Goal: Transaction & Acquisition: Subscribe to service/newsletter

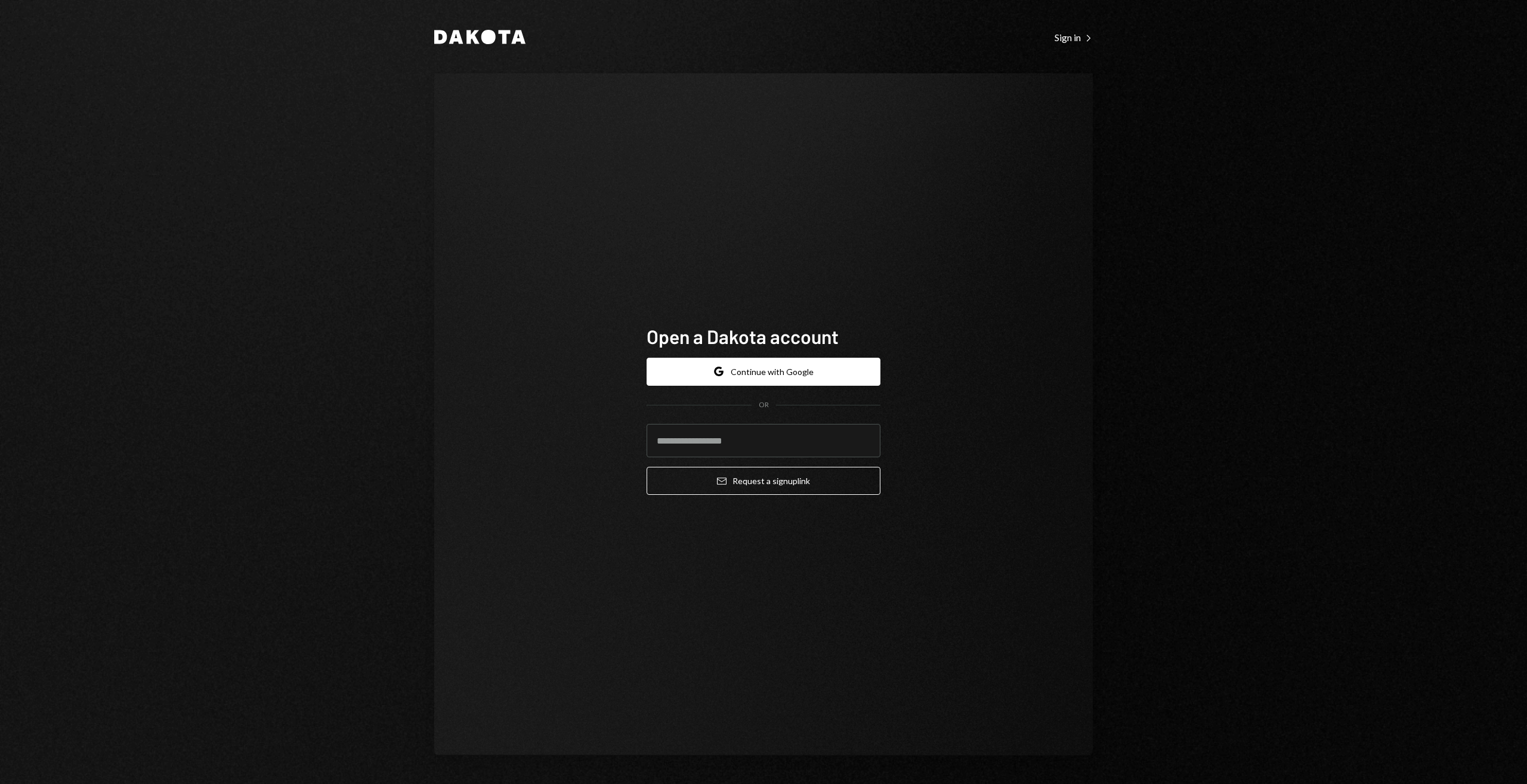
click at [528, 31] on div "Dakota Sign in Right Caret" at bounding box center [763, 37] width 659 height 16
click at [503, 35] on icon at bounding box center [505, 37] width 12 height 14
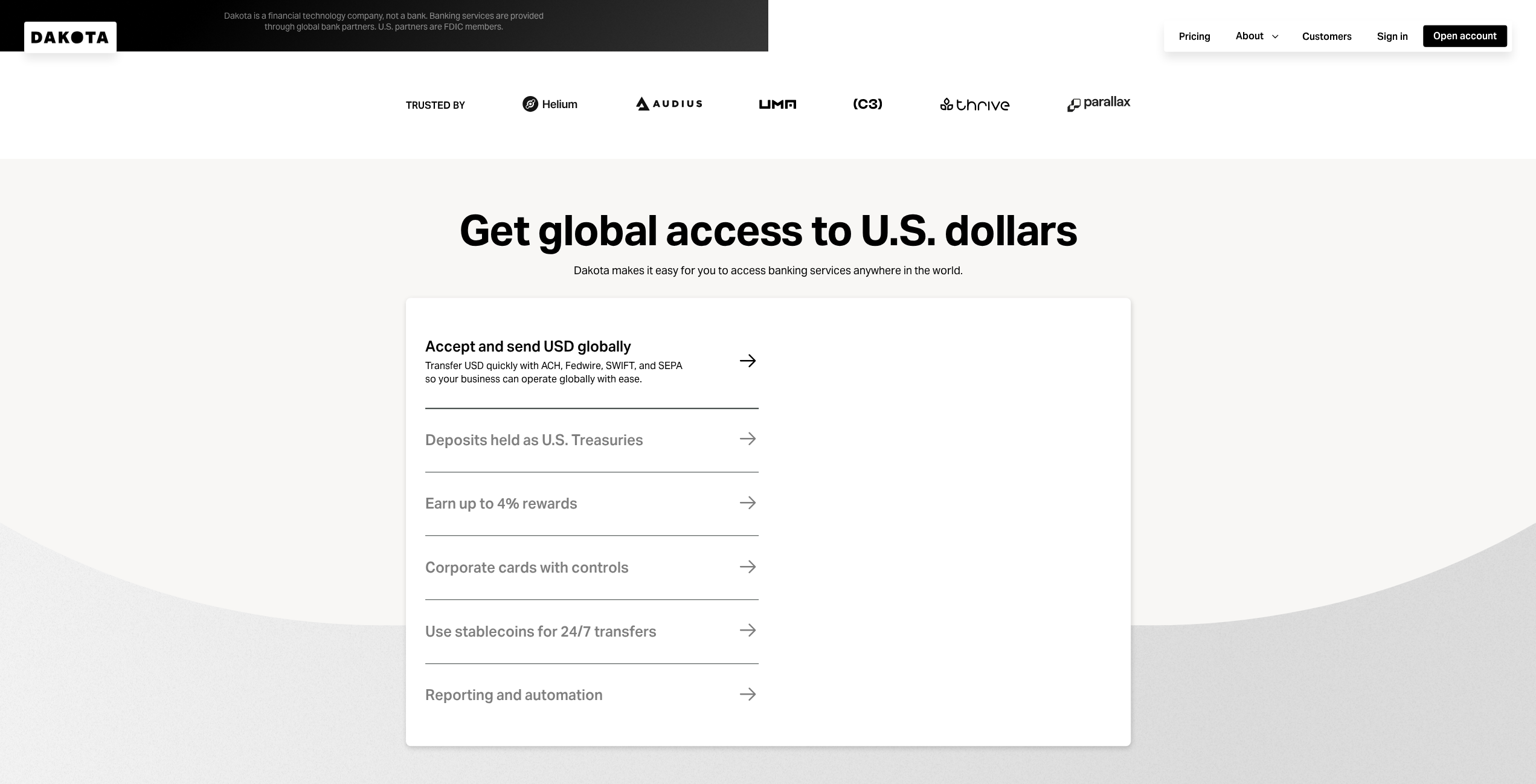
scroll to position [754, 0]
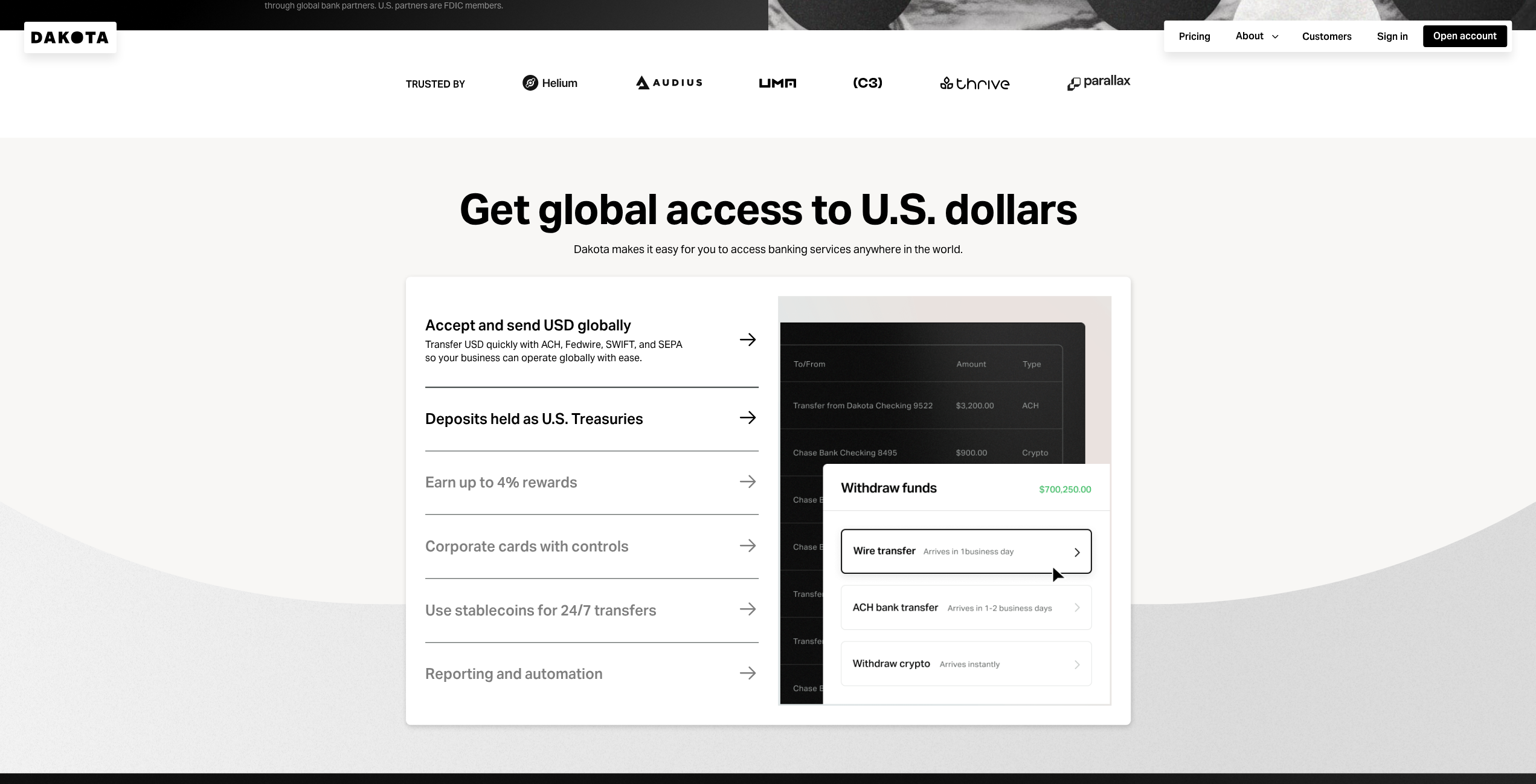
drag, startPoint x: 669, startPoint y: 398, endPoint x: 664, endPoint y: 426, distance: 28.4
click at [669, 400] on div "Deposits held as U.S. Treasuries Funds are fully backed by U.S. Treasuries and …" at bounding box center [592, 419] width 333 height 63
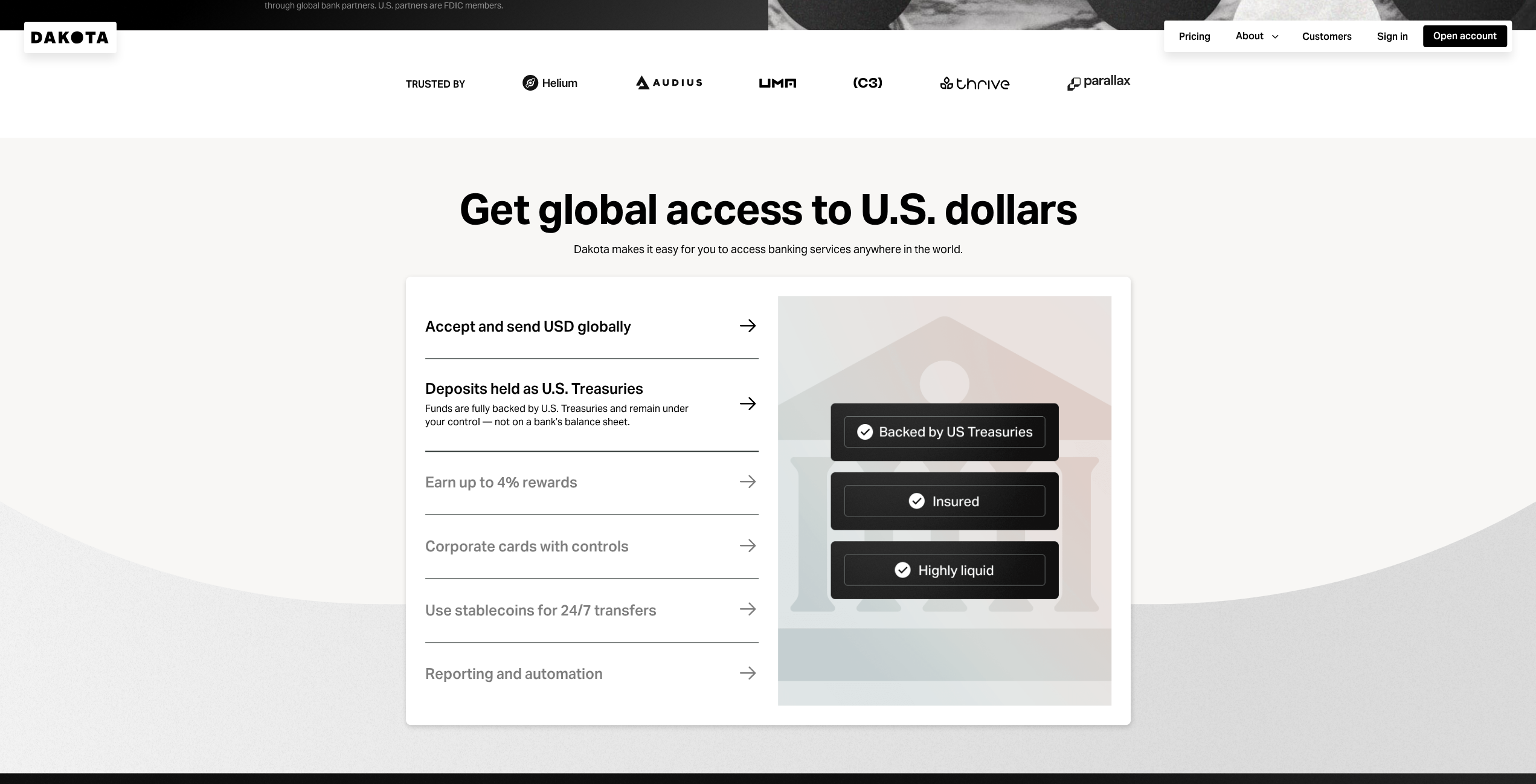
click at [678, 348] on div "Accept and send USD globally Transfer USD quickly with ACH, Fedwire, SWIFT, and…" at bounding box center [592, 326] width 333 height 59
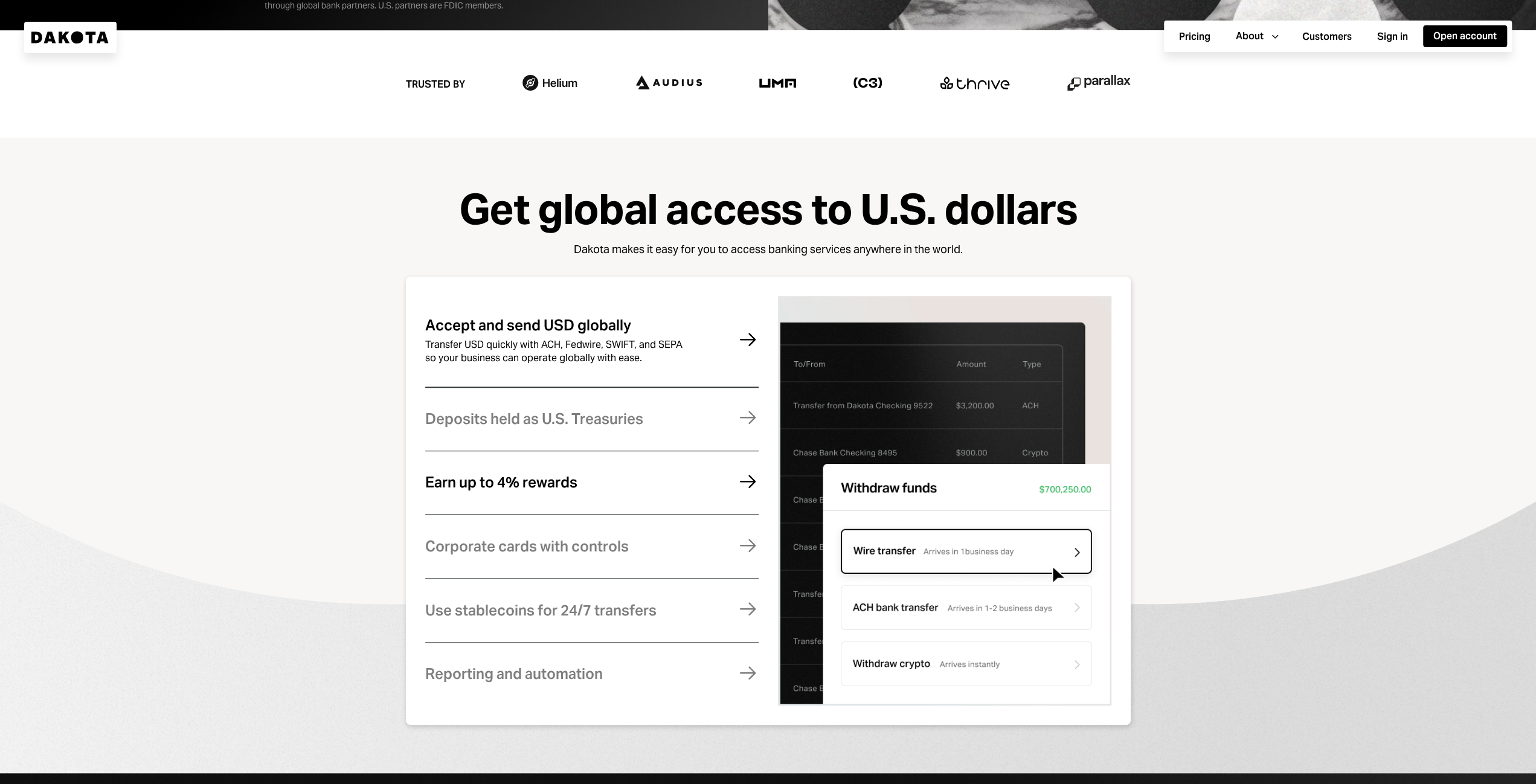
click at [642, 465] on div "Earn up to 4% rewards Earn rewards on your Dakota balance. For higher returns, …" at bounding box center [592, 482] width 333 height 59
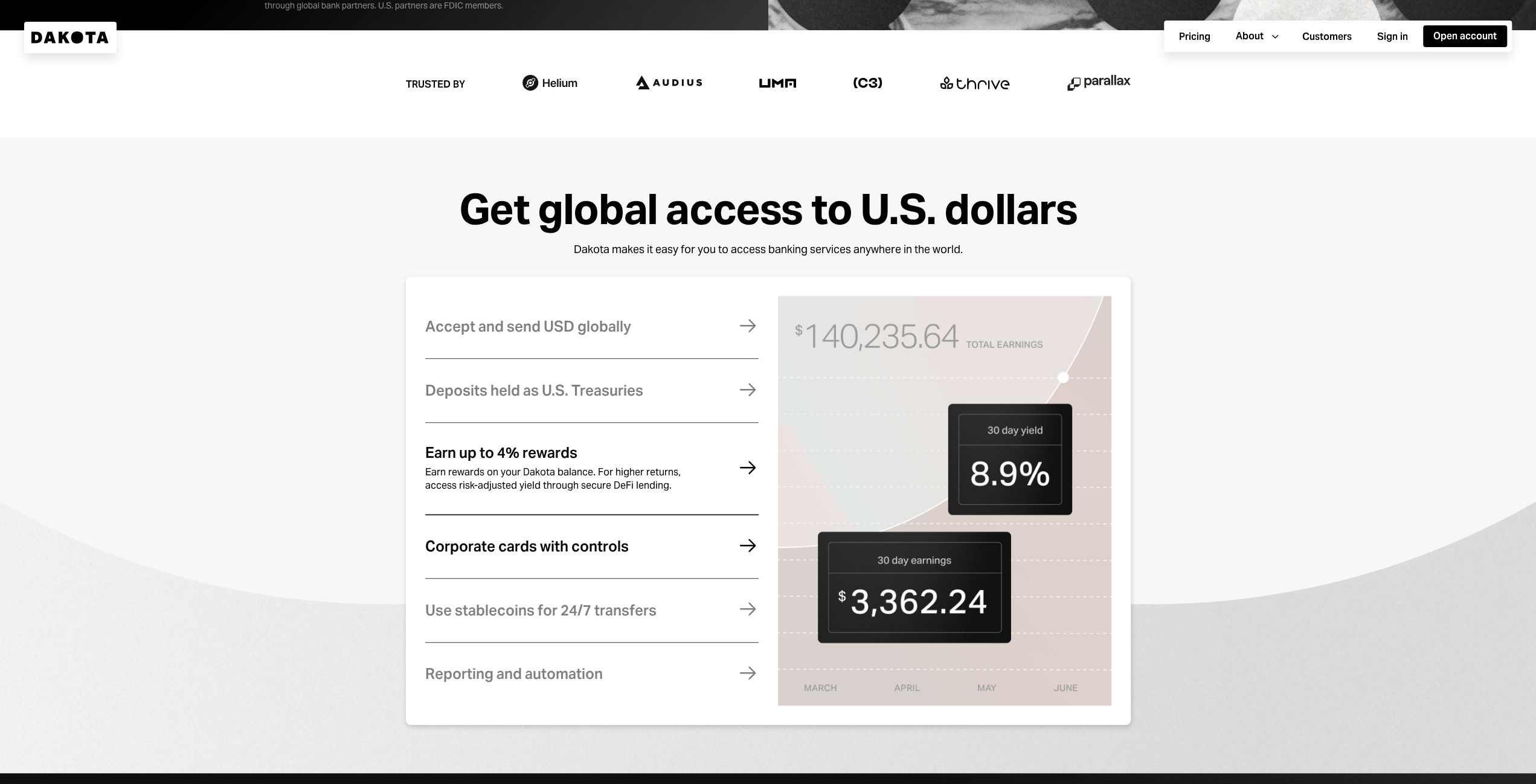
click at [672, 549] on div "Corporate cards with controls Manage expenses effortlessly with virtual and phy…" at bounding box center [592, 546] width 333 height 59
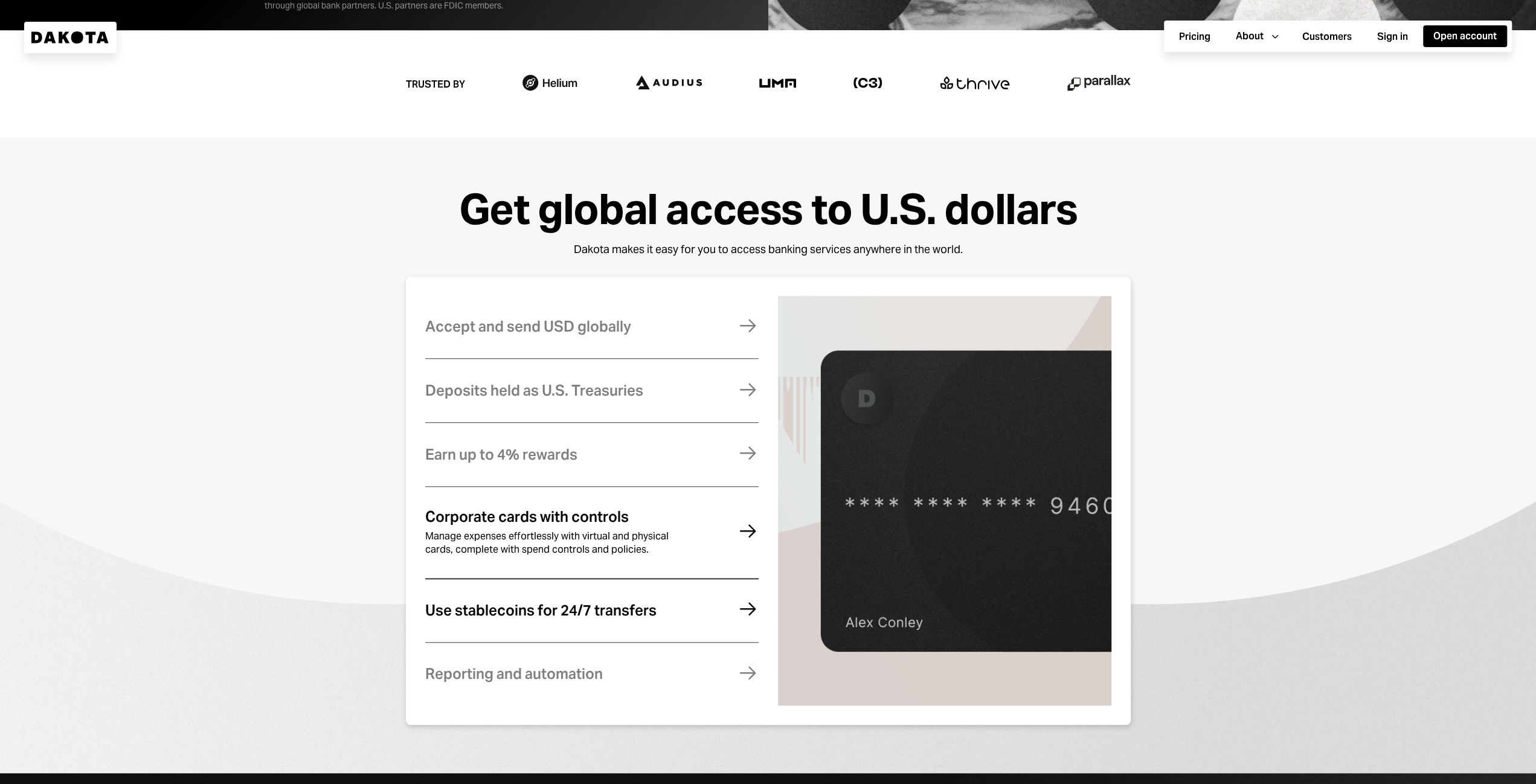
click at [652, 608] on div "Use stablecoins for 24/7 transfers Move money instantly and globally, without f…" at bounding box center [592, 610] width 333 height 59
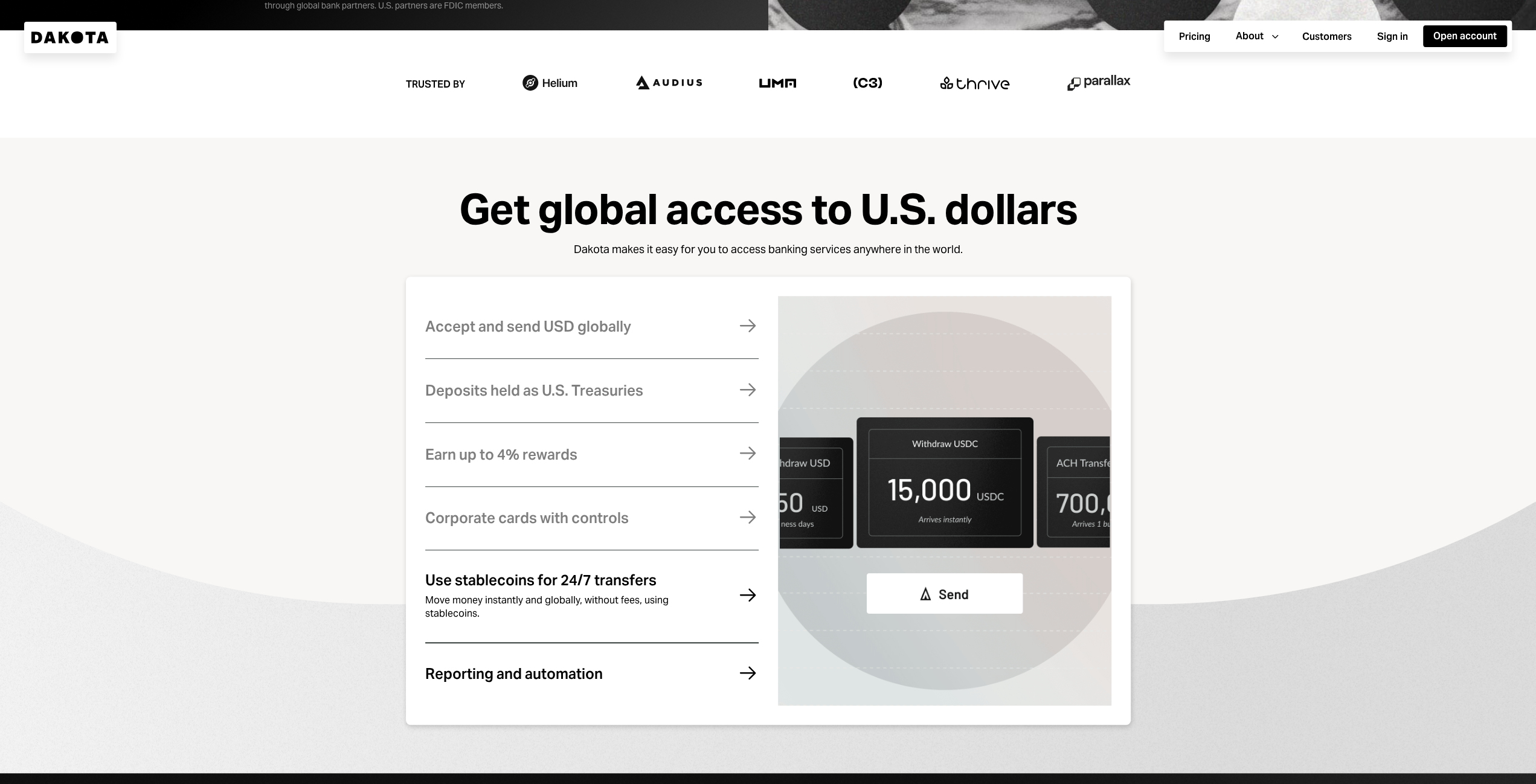
click at [636, 662] on div "Reporting and automation Stay compliant, eliminate errors, and reconcile your a…" at bounding box center [592, 674] width 333 height 59
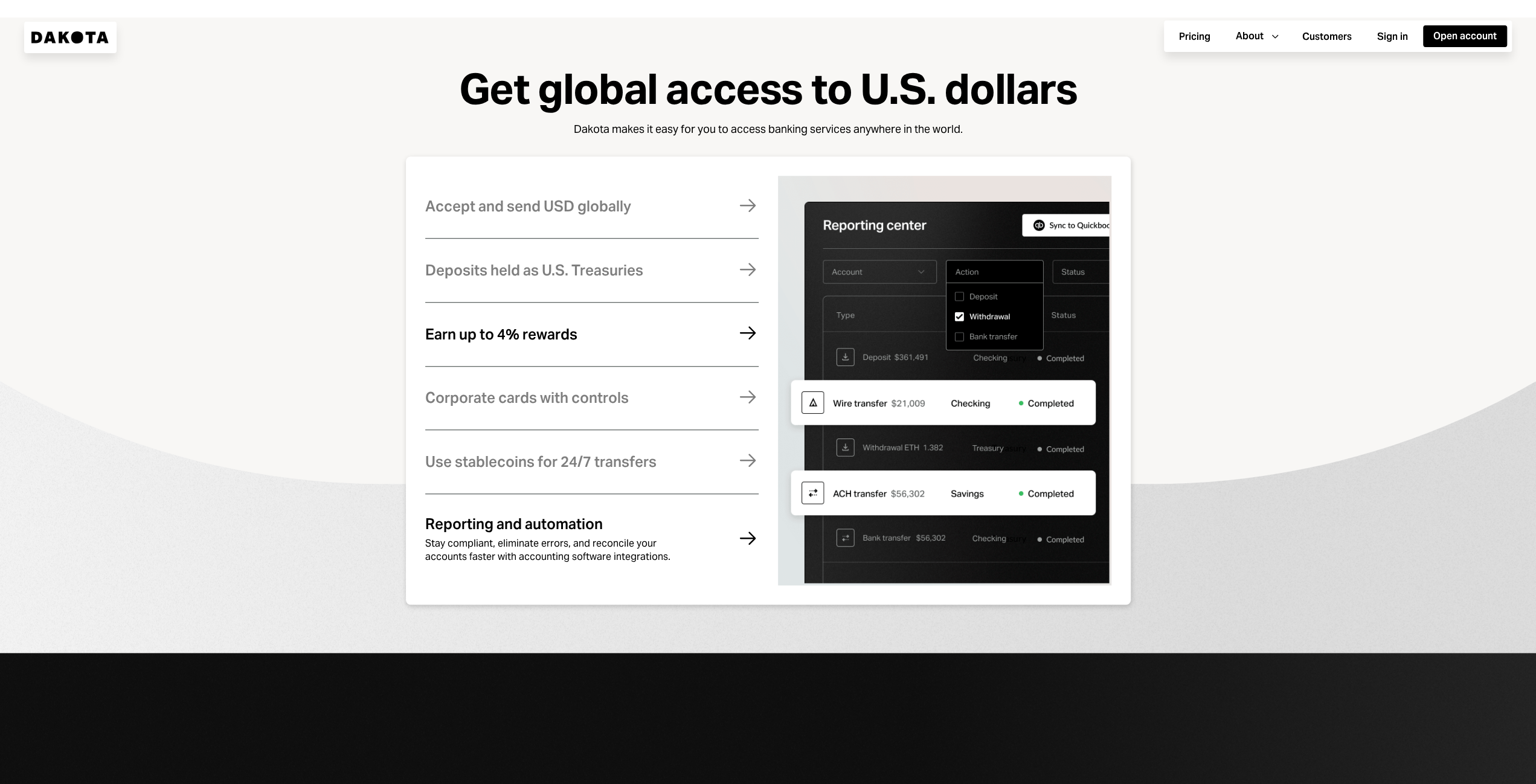
scroll to position [879, 0]
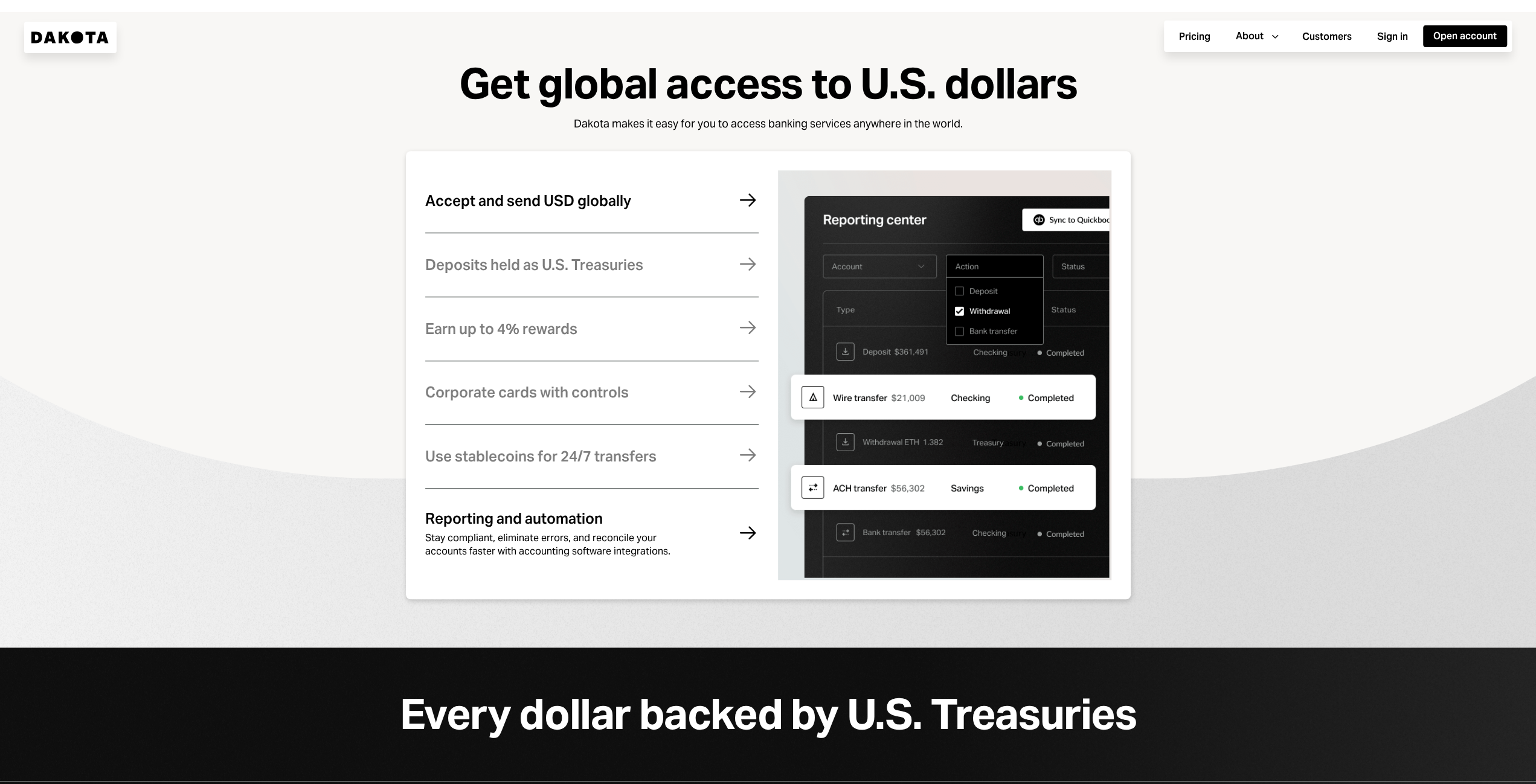
click at [590, 209] on div "Accept and send USD globally" at bounding box center [528, 200] width 206 height 16
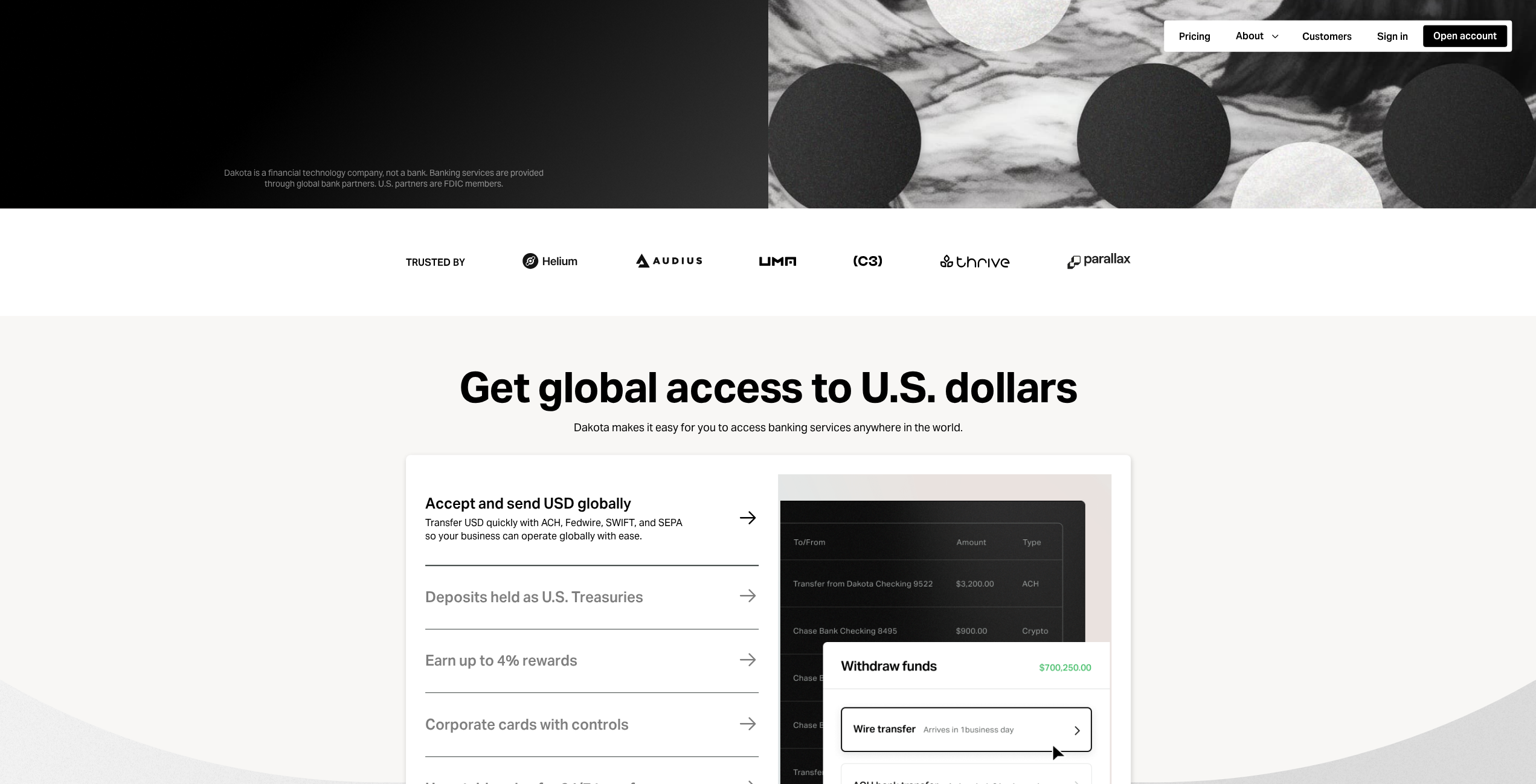
scroll to position [0, 0]
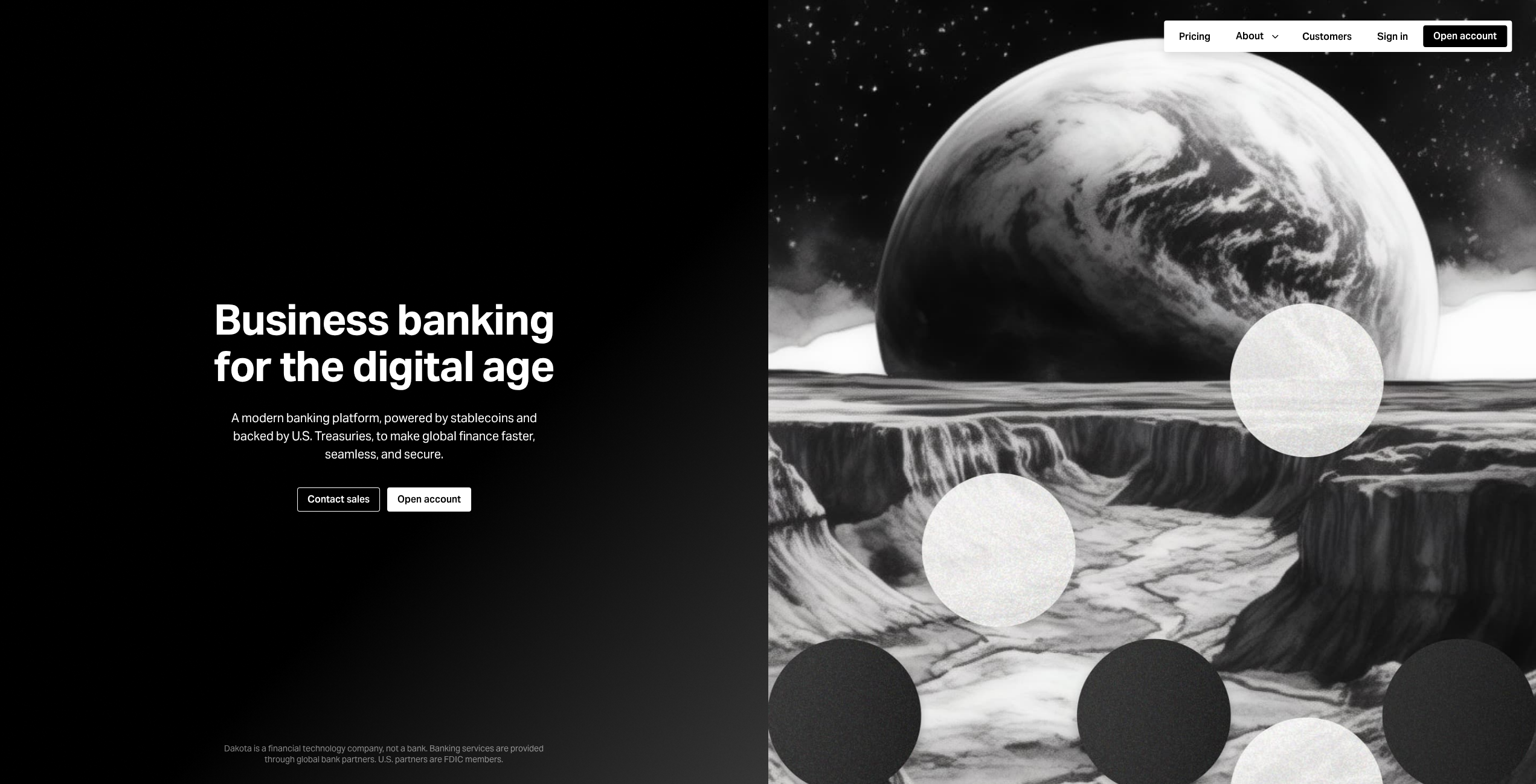
drag, startPoint x: 1333, startPoint y: 509, endPoint x: 1142, endPoint y: 1, distance: 542.7
